Goal: Browse casually: Explore the website without a specific task or goal

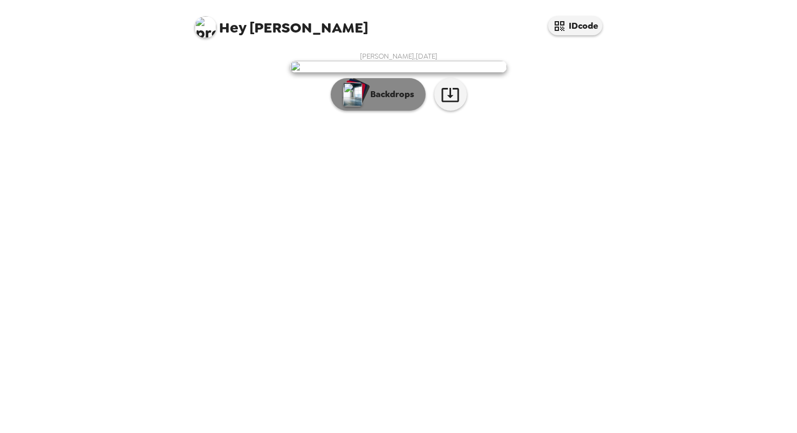
click at [388, 101] on p "Backdrops" at bounding box center [389, 94] width 49 height 13
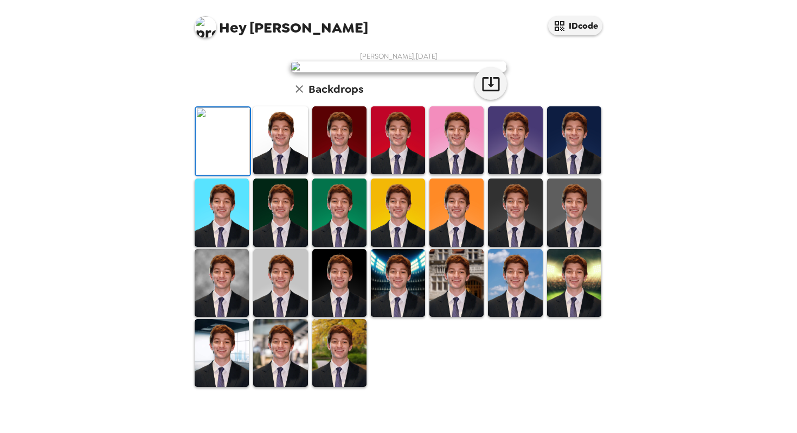
scroll to position [201, 0]
click at [277, 317] on img at bounding box center [280, 283] width 54 height 68
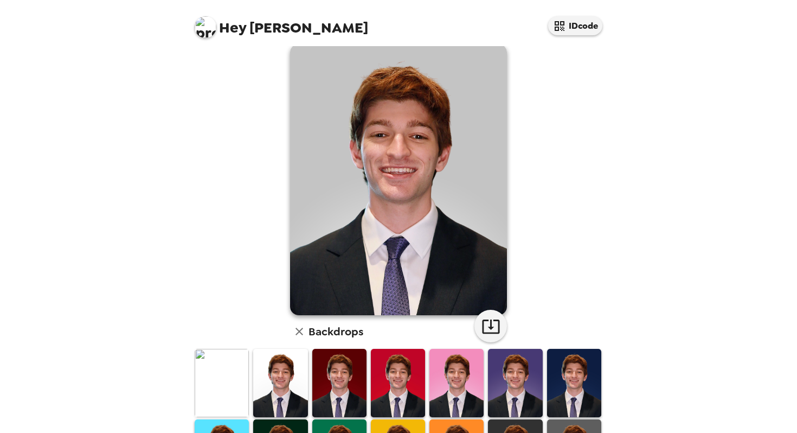
scroll to position [16, 0]
click at [280, 384] on img at bounding box center [280, 383] width 54 height 68
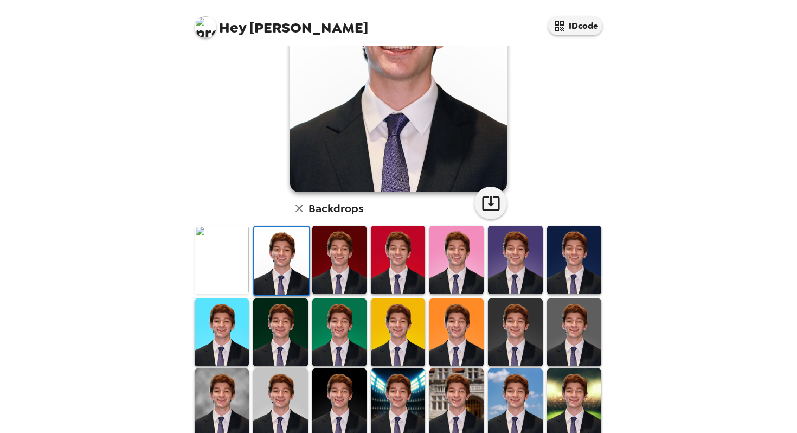
scroll to position [153, 0]
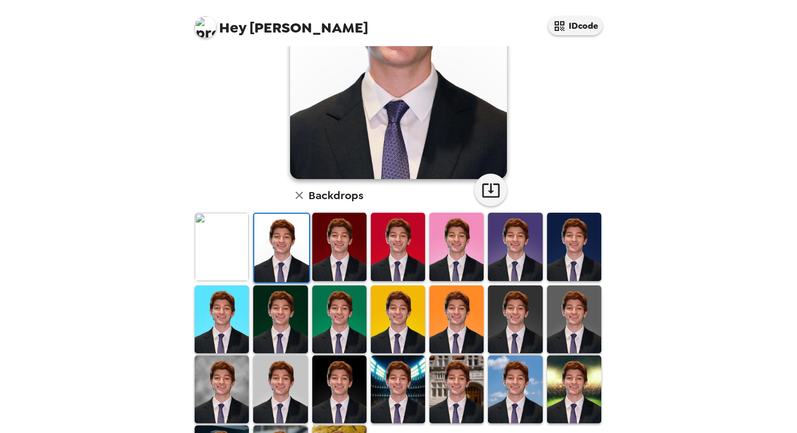
click at [280, 384] on img at bounding box center [280, 389] width 54 height 68
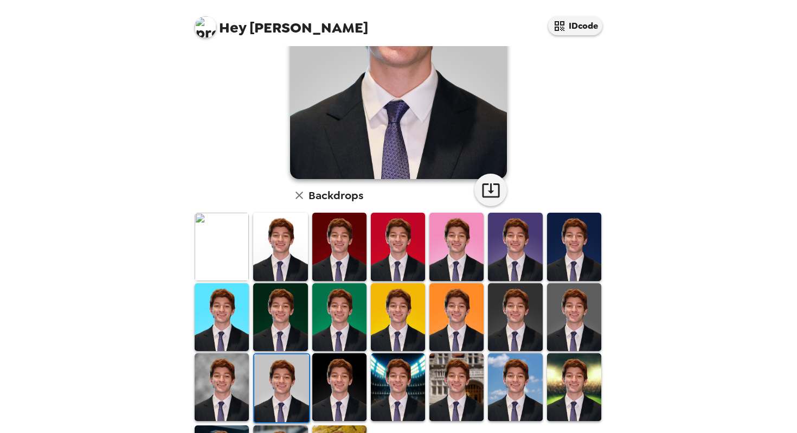
scroll to position [0, 0]
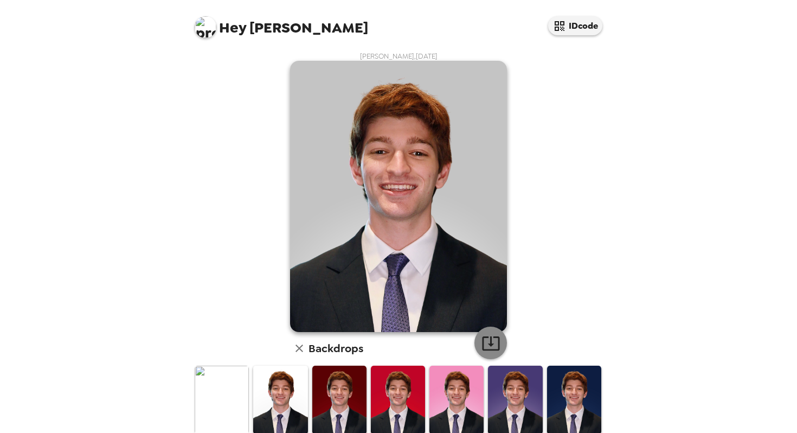
click at [490, 340] on icon "button" at bounding box center [490, 343] width 17 height 14
click at [212, 399] on img at bounding box center [222, 400] width 54 height 68
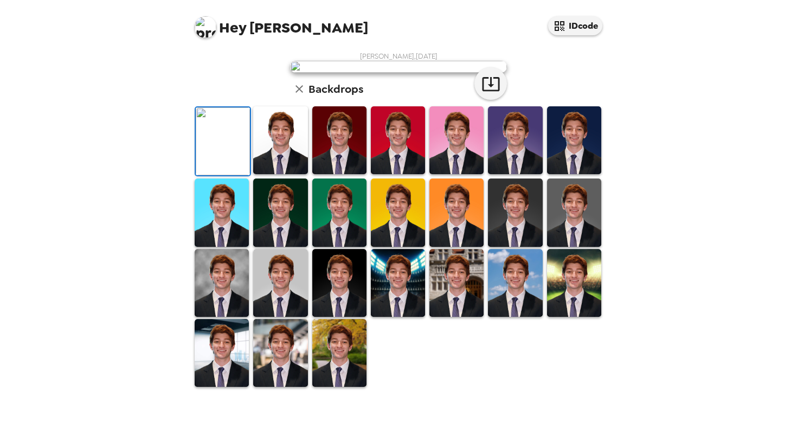
scroll to position [76, 0]
click at [282, 174] on img at bounding box center [280, 140] width 54 height 68
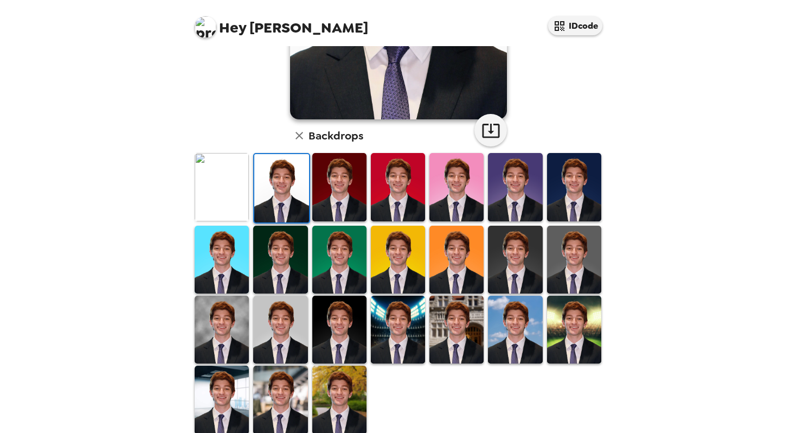
scroll to position [219, 0]
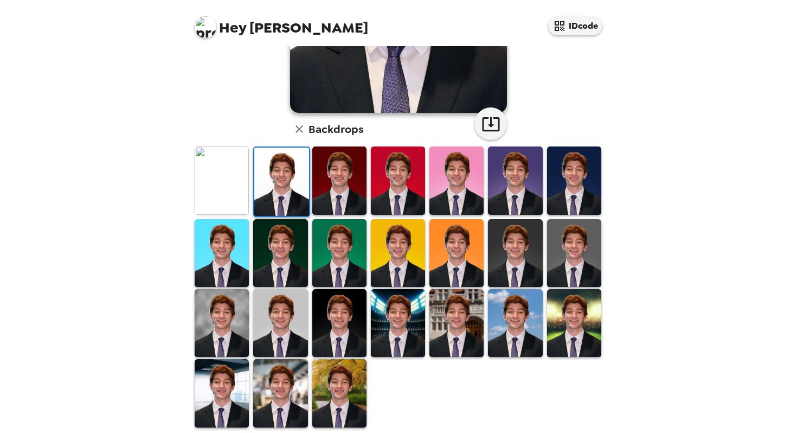
click at [385, 319] on img at bounding box center [398, 323] width 54 height 68
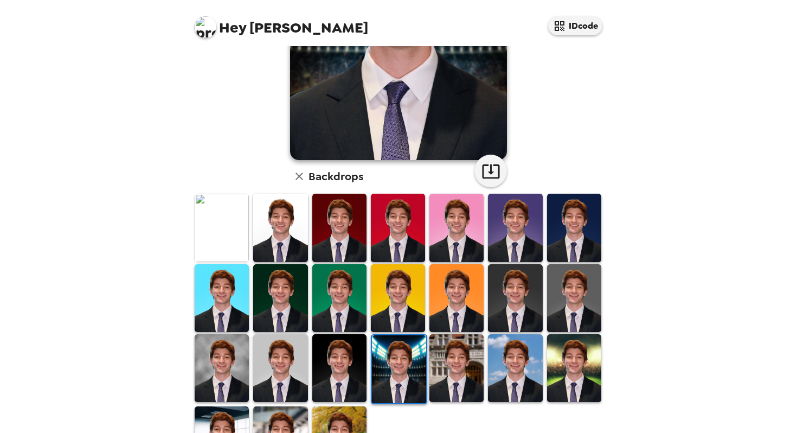
scroll to position [167, 0]
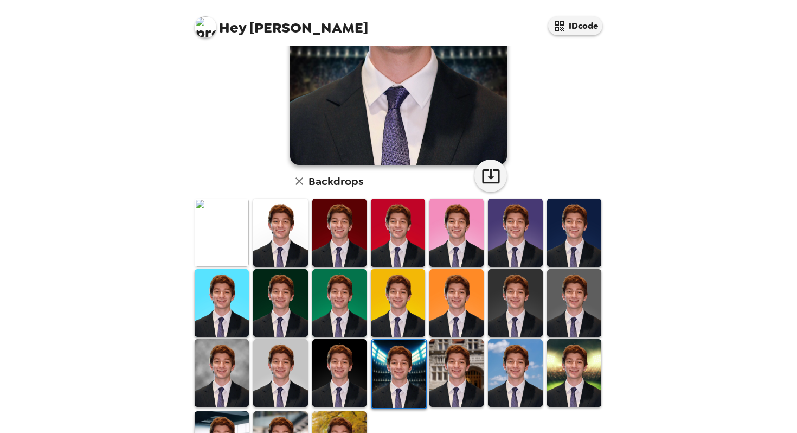
click at [561, 298] on img at bounding box center [574, 303] width 54 height 68
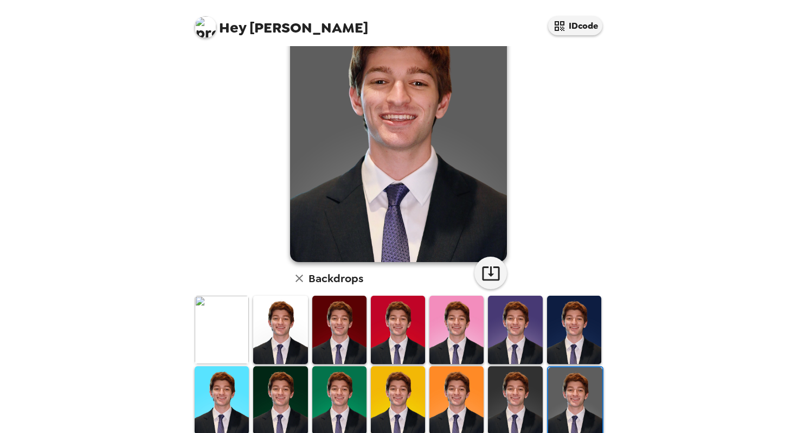
scroll to position [89, 0]
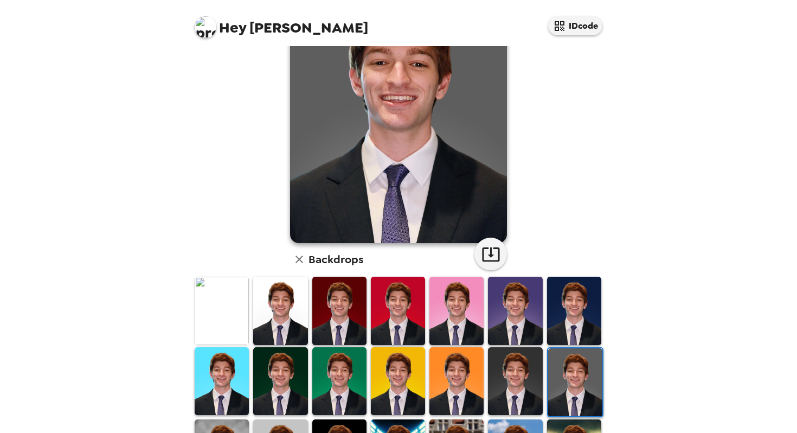
click at [294, 297] on img at bounding box center [280, 311] width 54 height 68
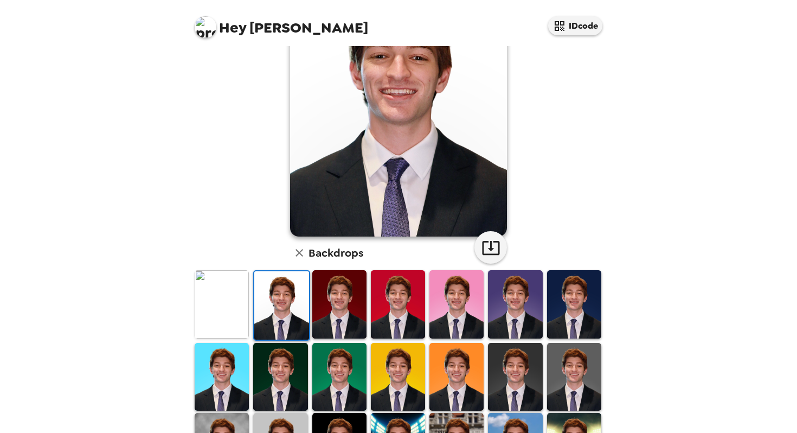
scroll to position [120, 0]
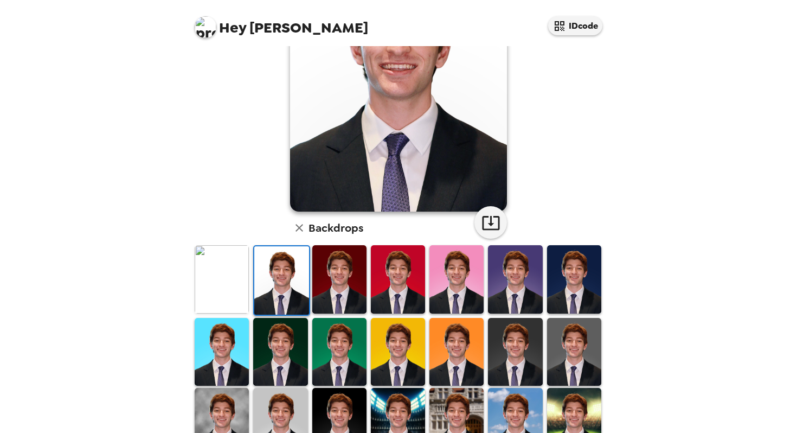
click at [275, 402] on img at bounding box center [280, 422] width 54 height 68
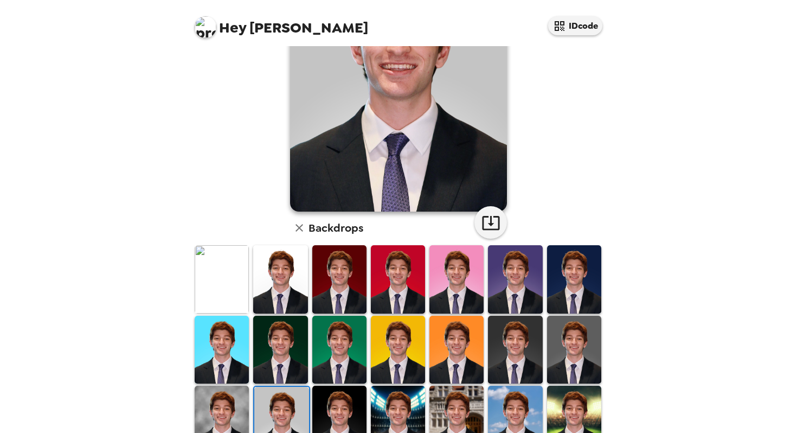
scroll to position [2, 0]
